Goal: Information Seeking & Learning: Learn about a topic

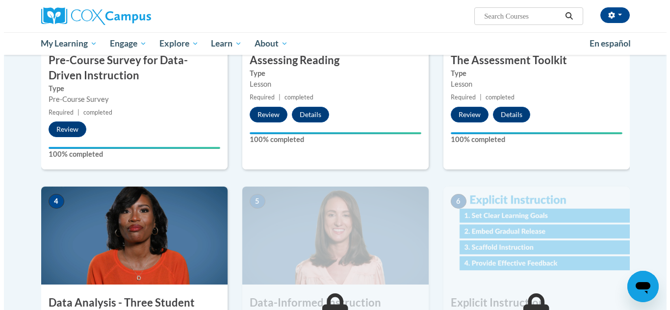
scroll to position [400, 0]
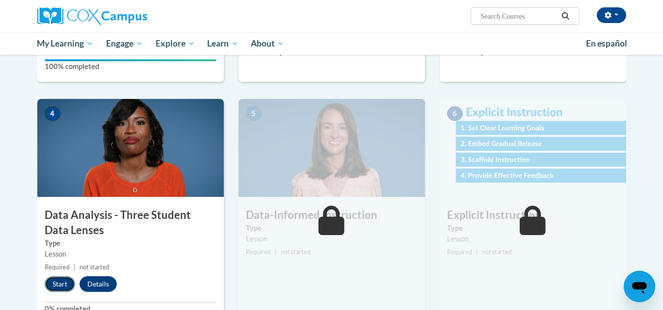
click at [65, 286] on button "Start" at bounding box center [60, 285] width 30 height 16
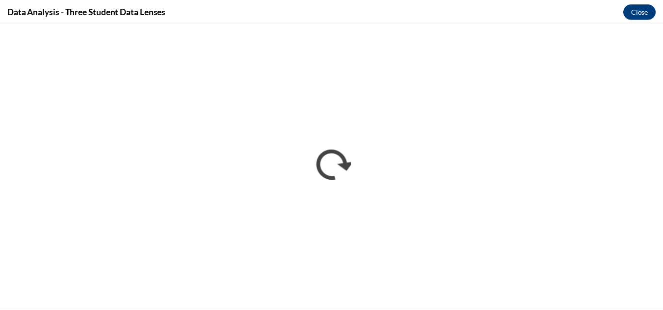
scroll to position [0, 0]
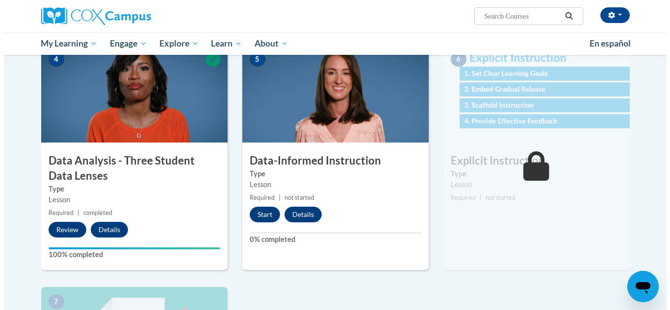
scroll to position [445, 0]
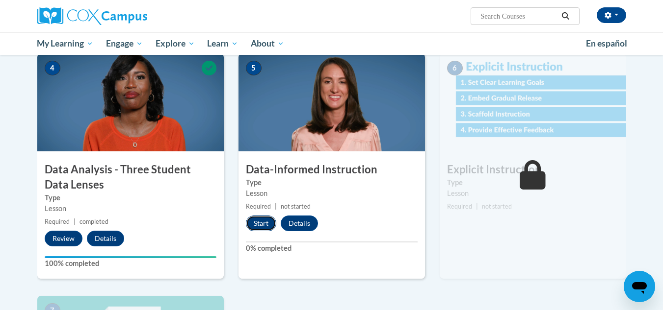
click at [263, 225] on button "Start" at bounding box center [261, 224] width 30 height 16
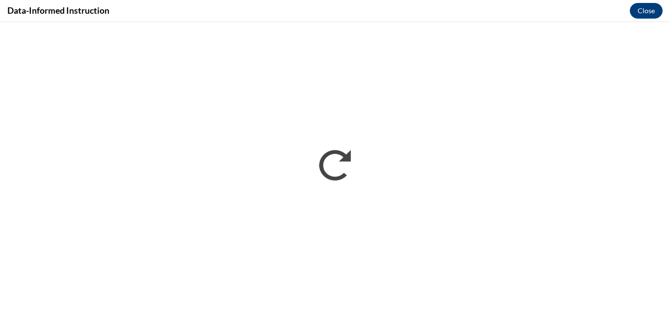
scroll to position [0, 0]
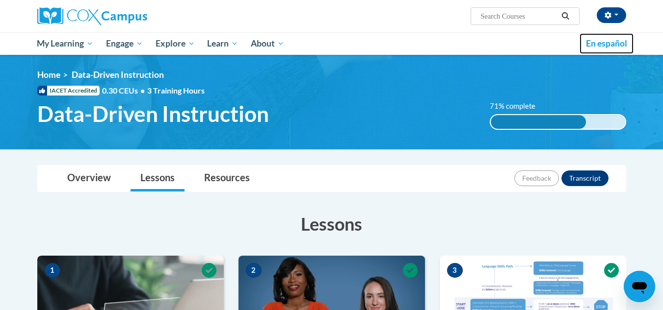
click at [629, 33] on link "En español" at bounding box center [606, 43] width 54 height 21
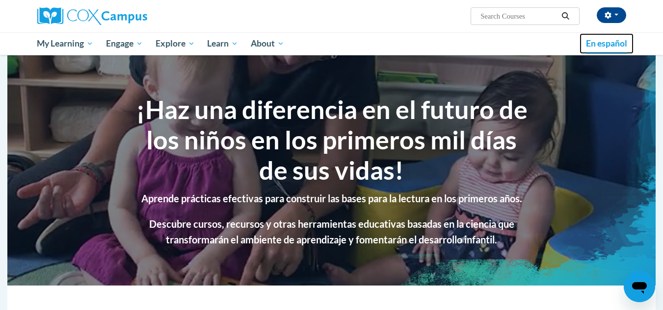
click at [602, 49] on link "En español" at bounding box center [606, 43] width 54 height 21
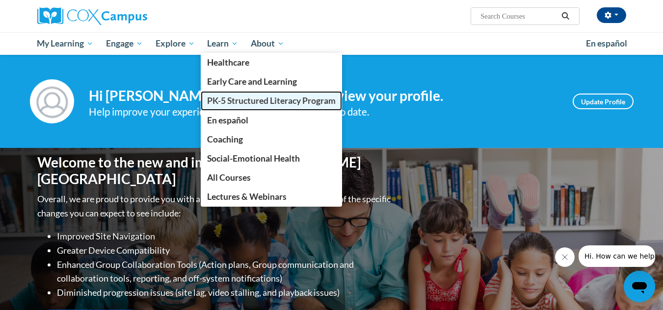
click at [244, 101] on span "PK-5 Structured Literacy Program" at bounding box center [271, 101] width 129 height 10
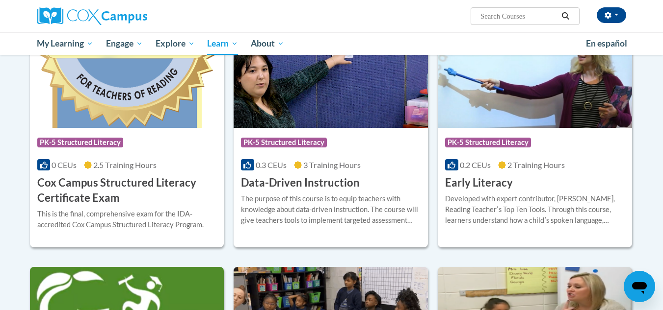
scroll to position [345, 0]
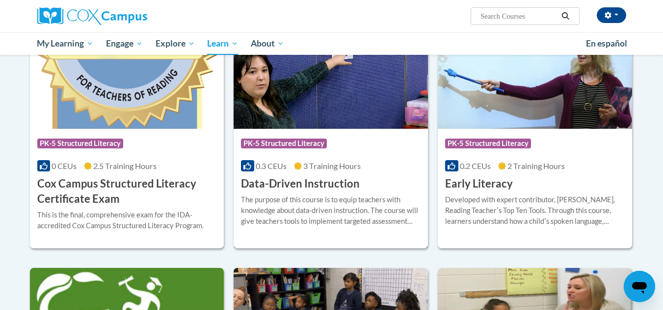
click at [309, 191] on h3 "Data-Driven Instruction" at bounding box center [300, 184] width 119 height 15
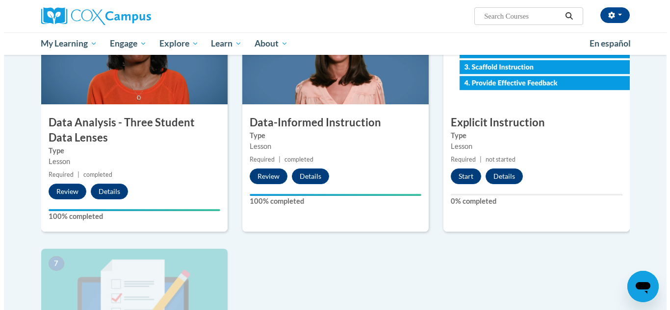
scroll to position [492, 0]
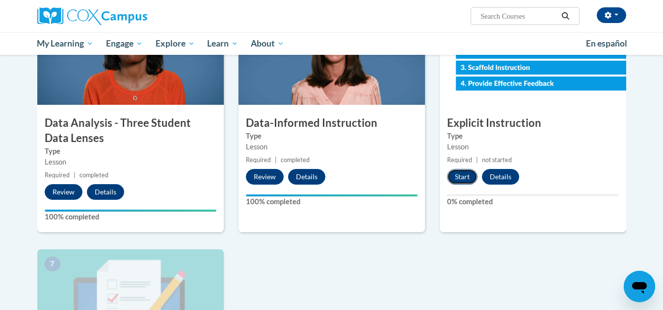
click at [467, 178] on button "Start" at bounding box center [462, 177] width 30 height 16
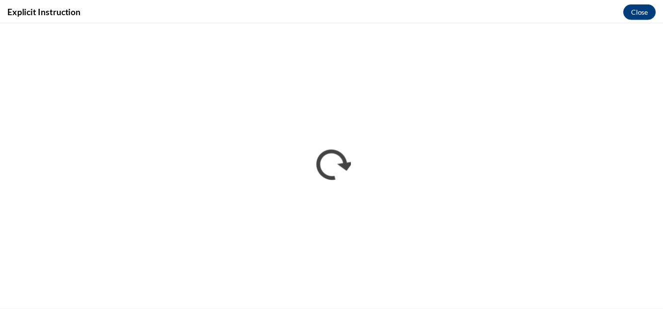
scroll to position [0, 0]
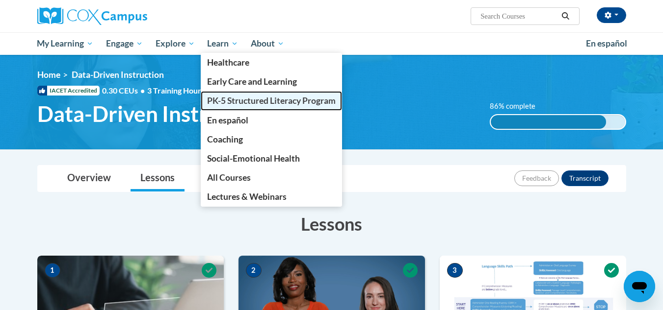
click at [239, 98] on span "PK-5 Structured Literacy Program" at bounding box center [271, 101] width 129 height 10
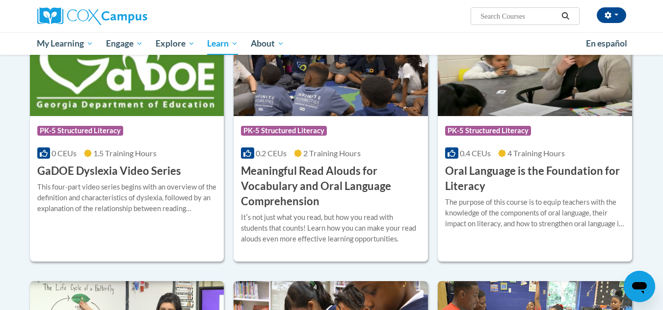
scroll to position [598, 0]
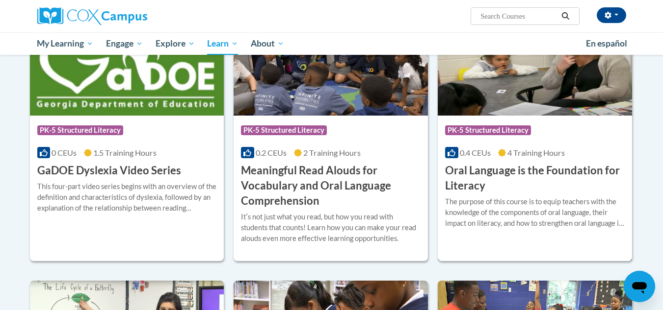
click at [528, 184] on h3 "Oral Language is the Foundation for Literacy" at bounding box center [535, 178] width 180 height 30
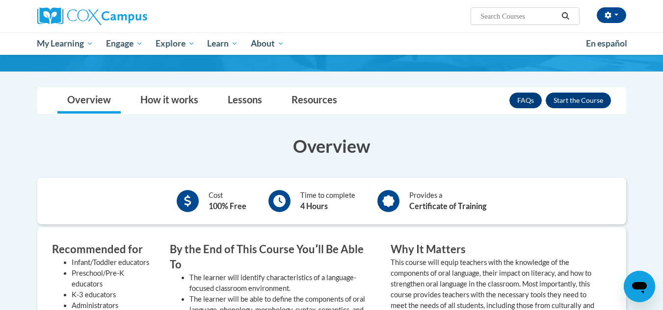
scroll to position [124, 0]
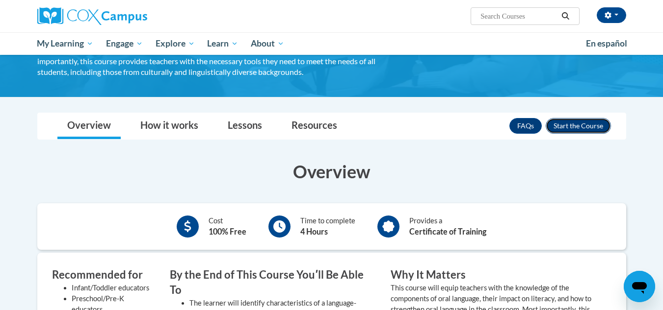
click at [594, 126] on button "Enroll" at bounding box center [577, 126] width 65 height 16
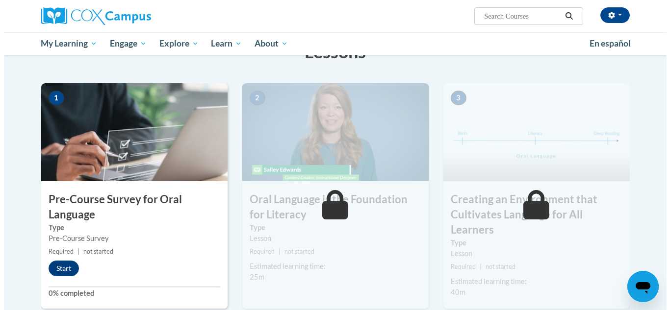
scroll to position [187, 0]
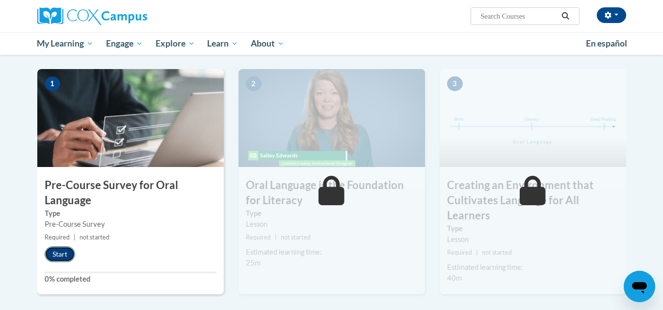
click at [68, 258] on button "Start" at bounding box center [60, 255] width 30 height 16
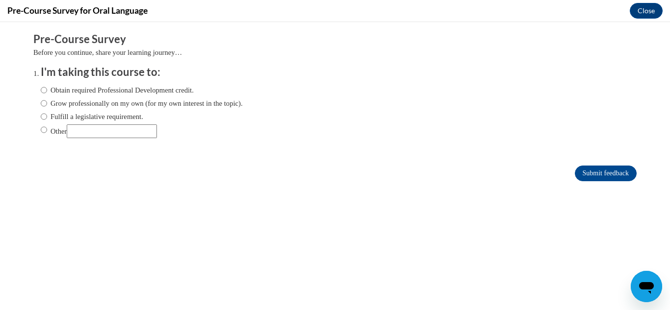
scroll to position [0, 0]
click at [94, 93] on label "Obtain required Professional Development credit." at bounding box center [117, 90] width 153 height 11
click at [47, 93] on input "Obtain required Professional Development credit." at bounding box center [44, 90] width 6 height 11
radio input "true"
click at [585, 176] on input "Submit feedback" at bounding box center [606, 174] width 62 height 16
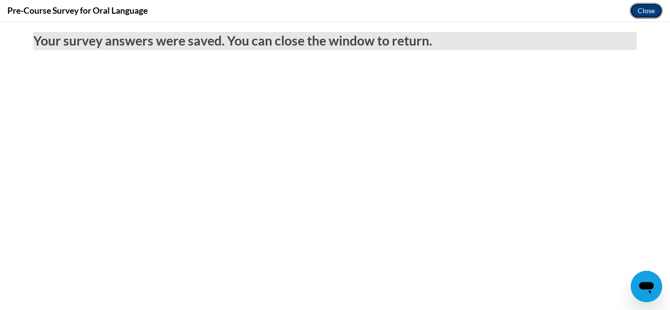
click at [644, 7] on button "Close" at bounding box center [646, 11] width 33 height 16
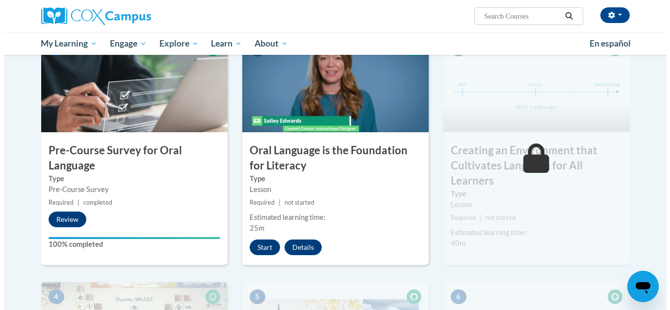
scroll to position [251, 0]
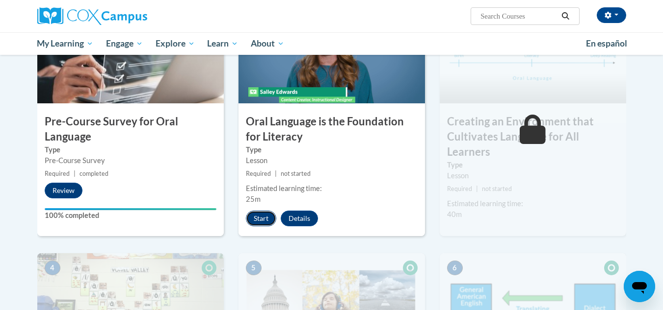
click at [263, 223] on button "Start" at bounding box center [261, 219] width 30 height 16
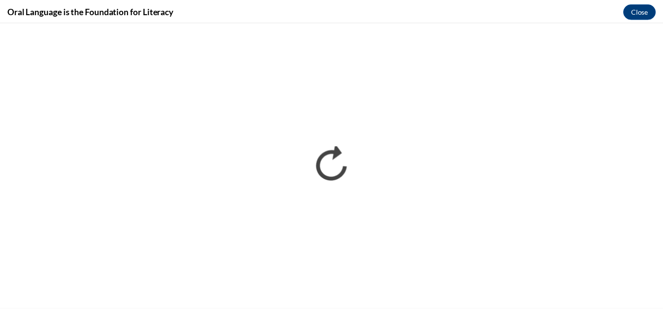
scroll to position [0, 0]
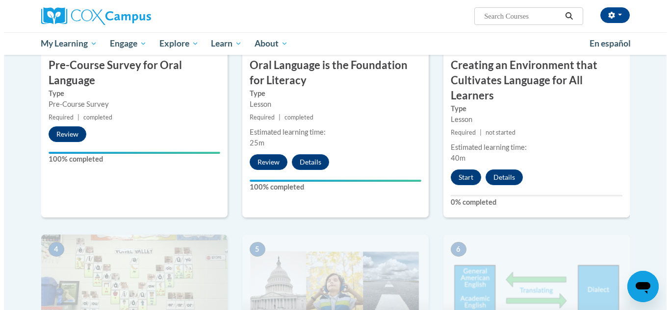
scroll to position [306, 0]
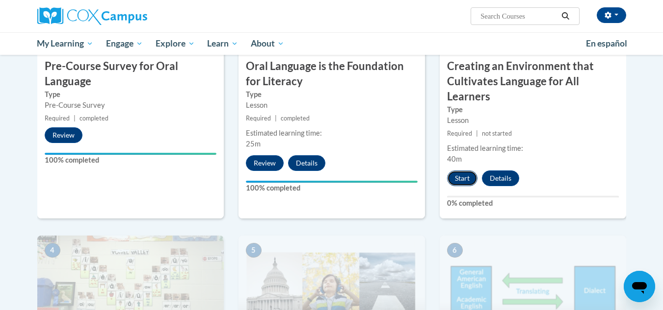
click at [459, 185] on button "Start" at bounding box center [462, 179] width 30 height 16
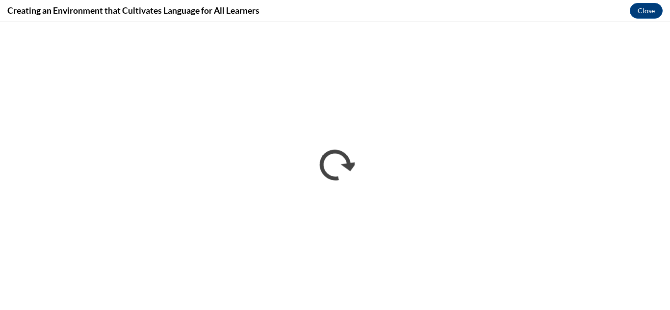
scroll to position [0, 0]
